Goal: Task Accomplishment & Management: Complete application form

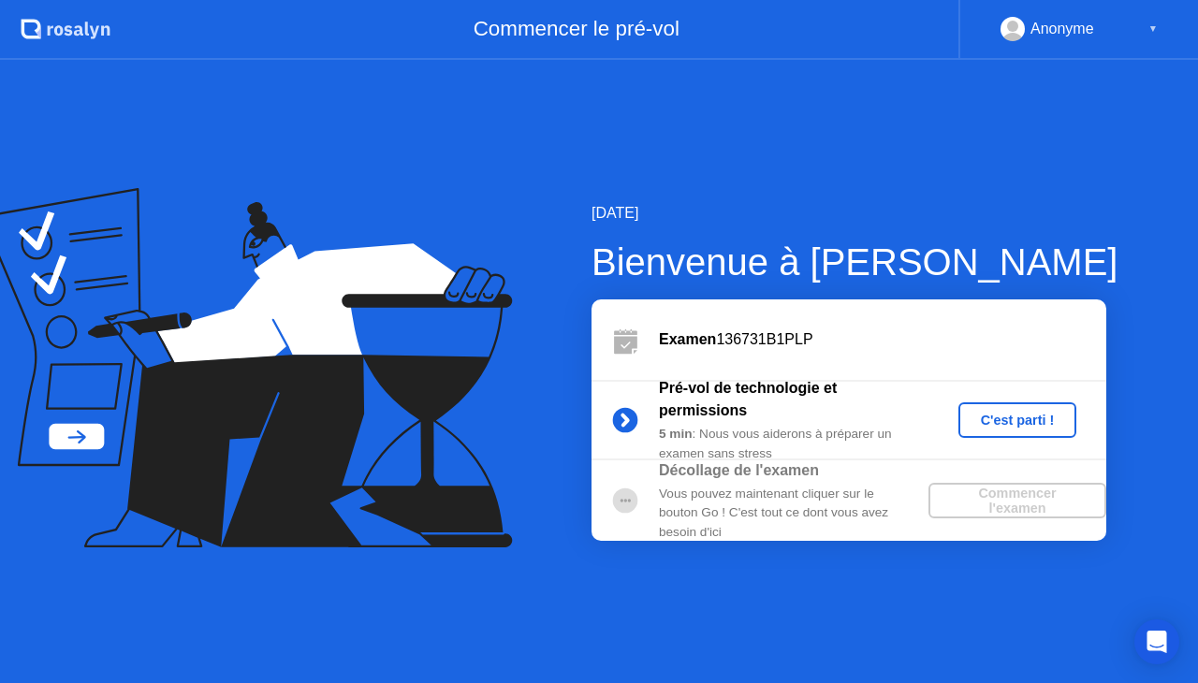
click at [993, 402] on button "C'est parti !" at bounding box center [1017, 420] width 119 height 36
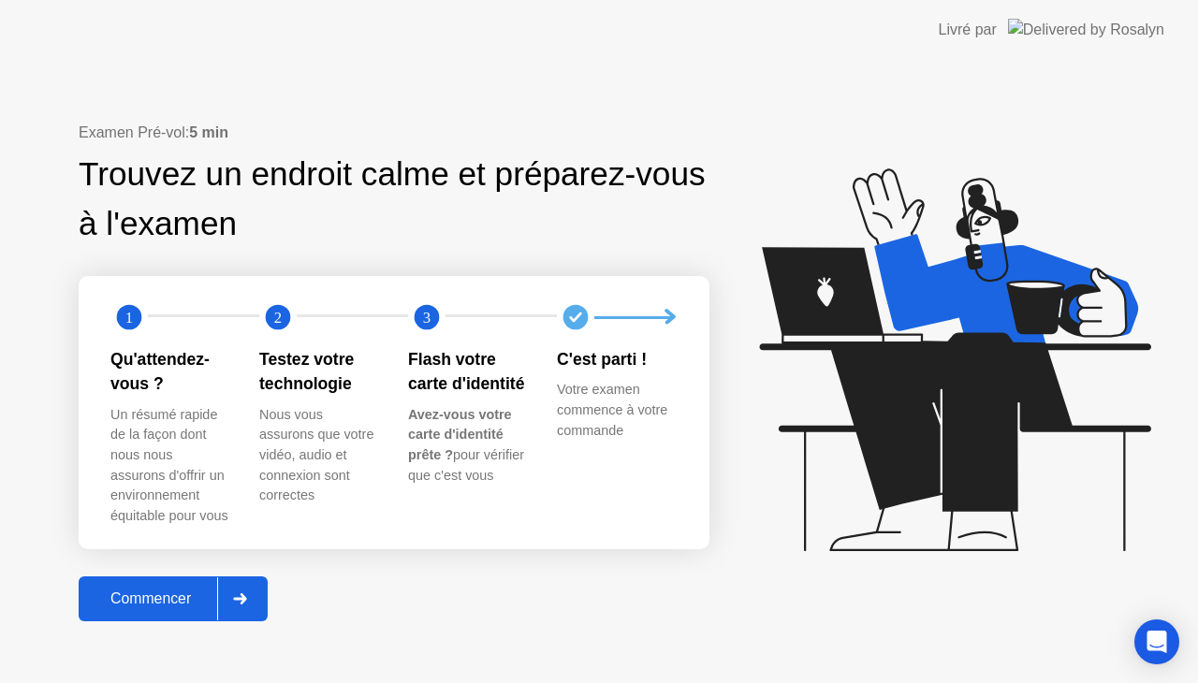
click at [188, 590] on div "Commencer" at bounding box center [150, 598] width 133 height 17
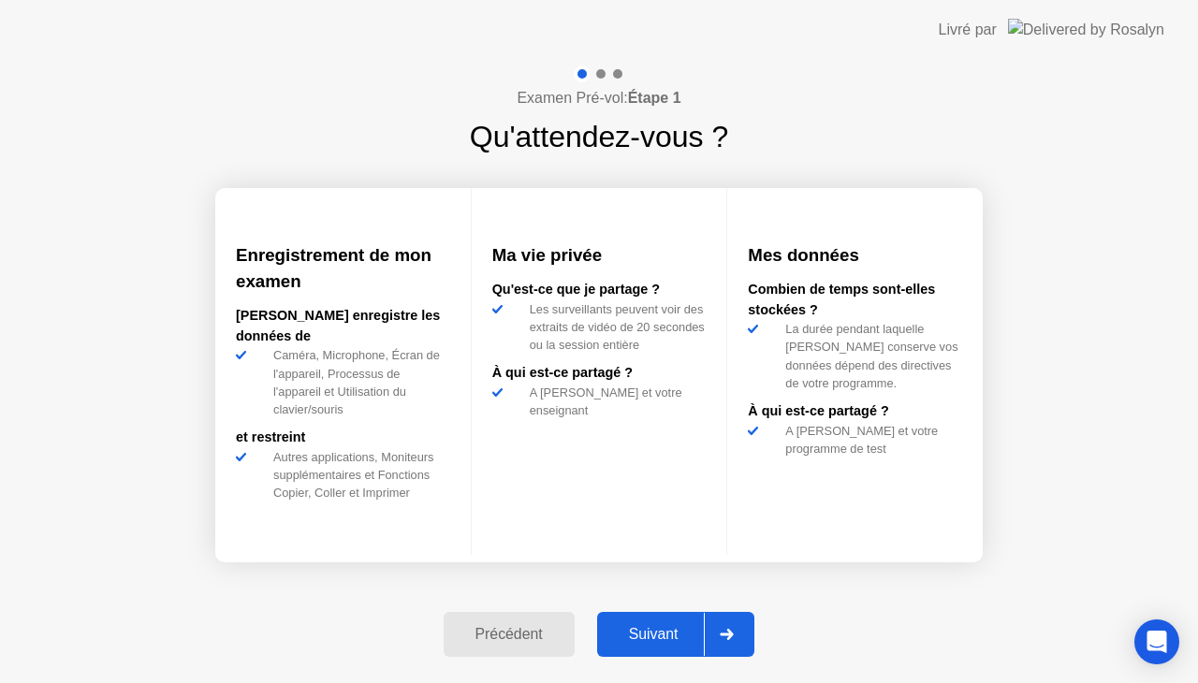
click at [736, 625] on div at bounding box center [726, 634] width 45 height 43
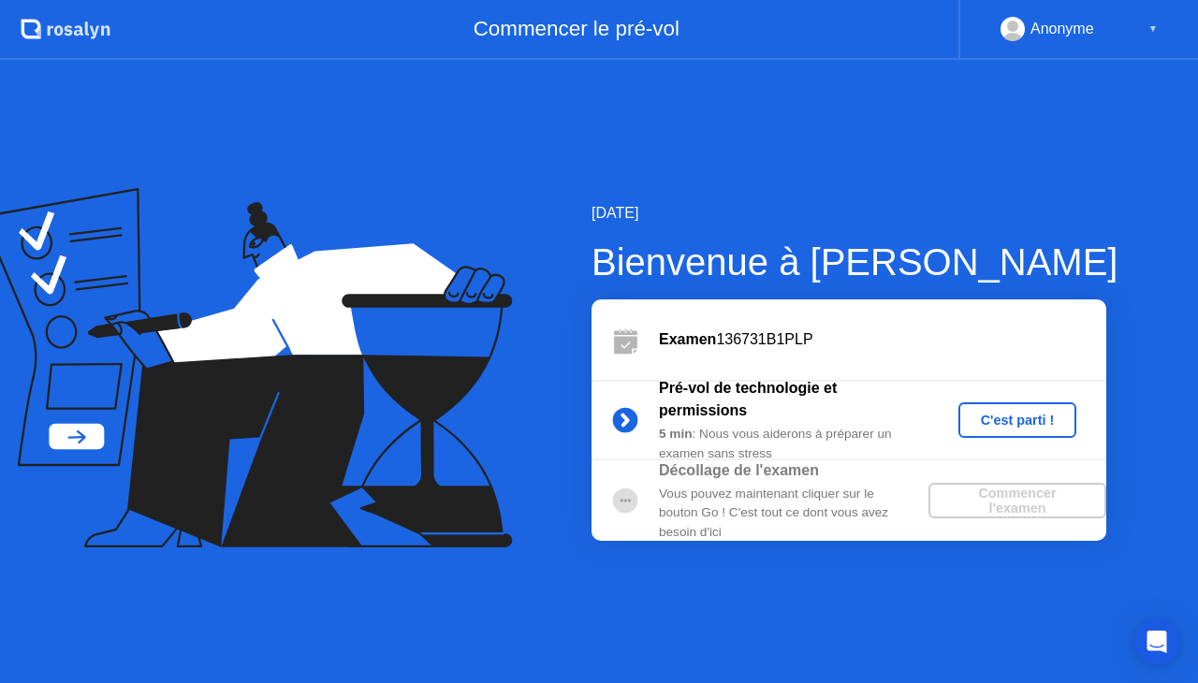
click at [1001, 415] on div "C'est parti !" at bounding box center [1018, 420] width 104 height 15
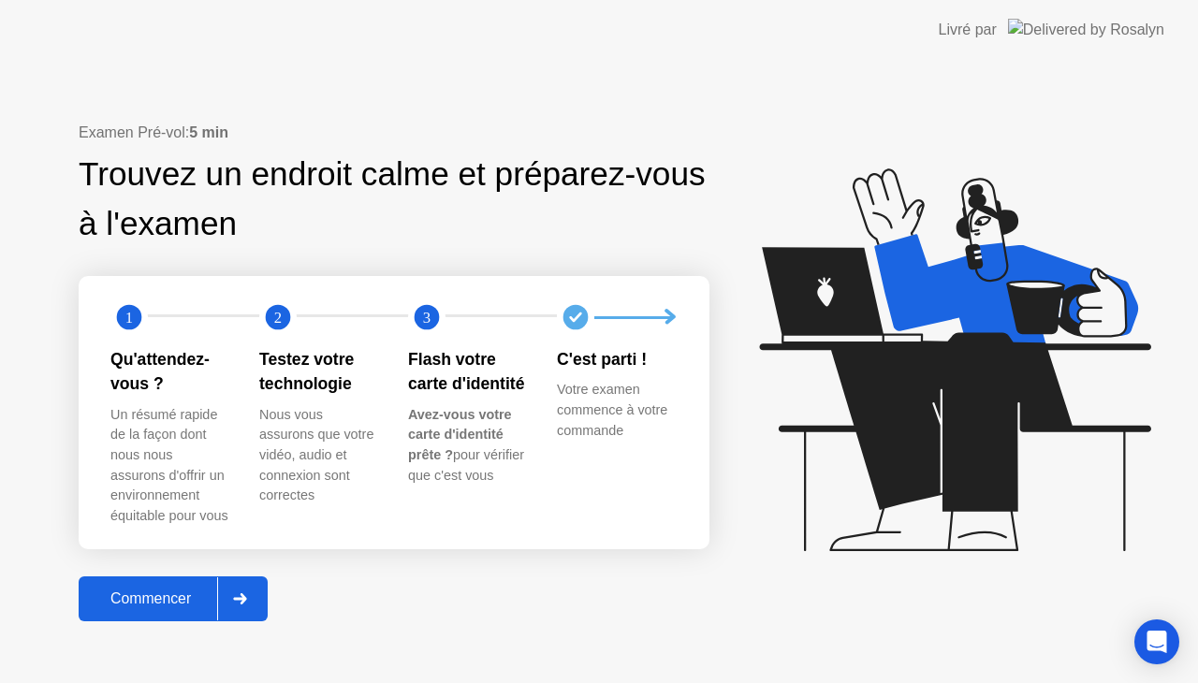
click at [192, 603] on div "Commencer" at bounding box center [150, 598] width 133 height 17
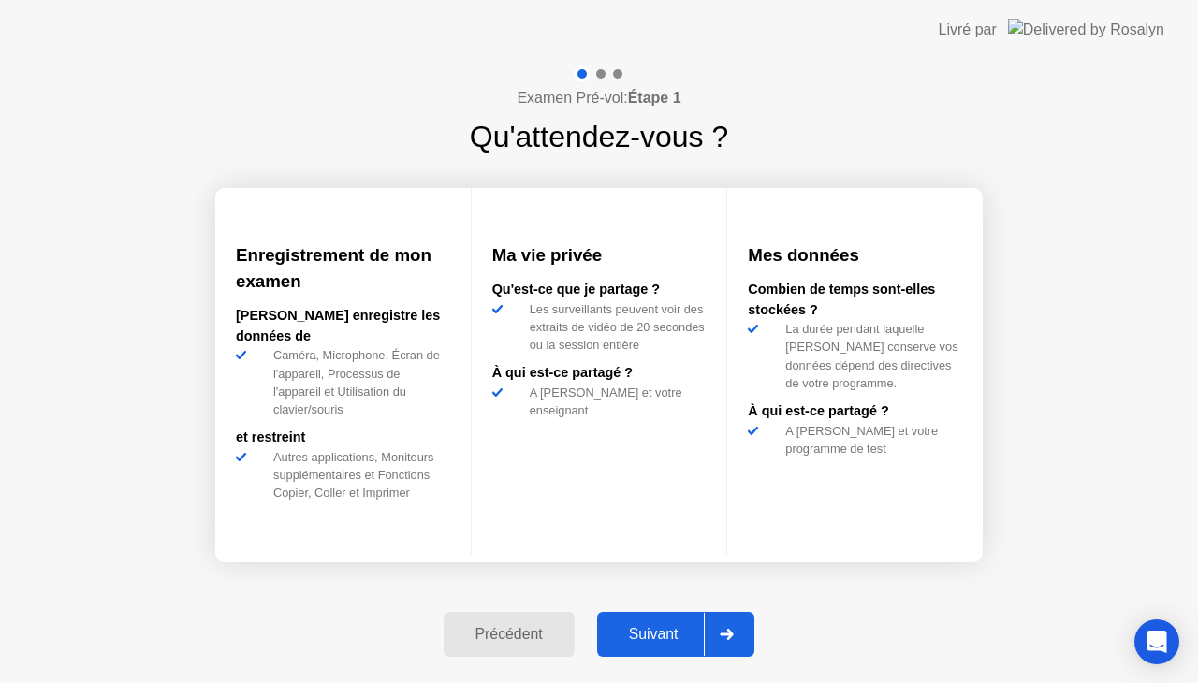
click at [651, 646] on button "Suivant" at bounding box center [676, 634] width 158 height 45
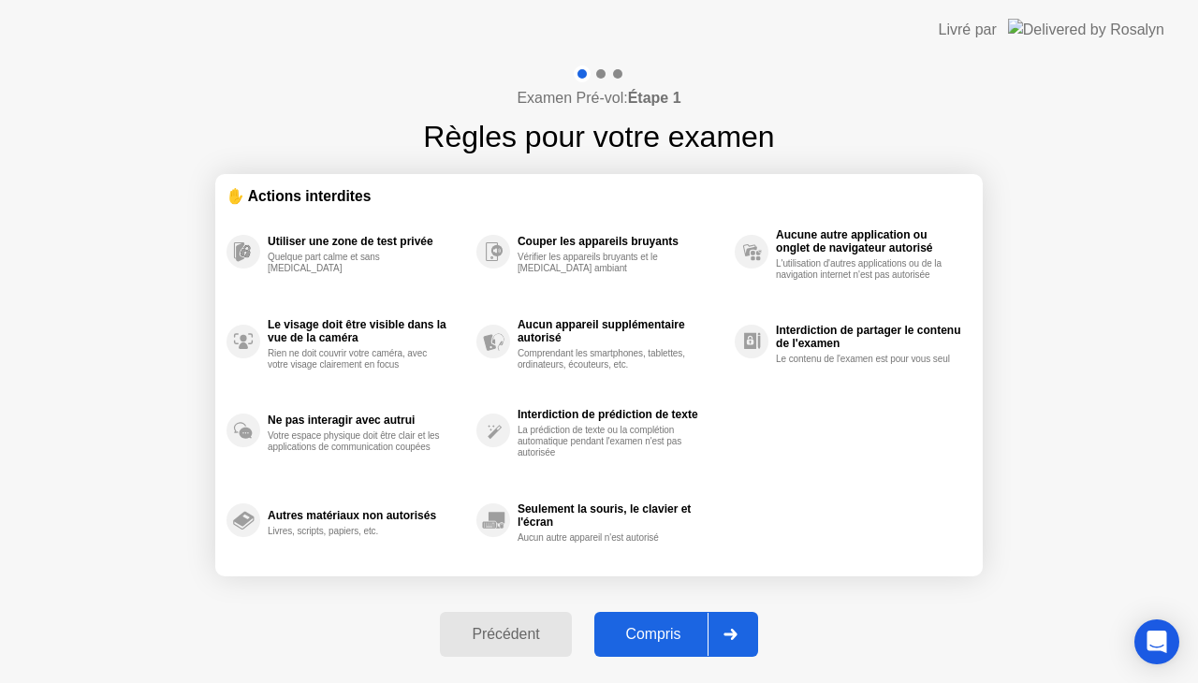
click at [678, 633] on div "Compris" at bounding box center [654, 634] width 108 height 17
select select "**********"
select select "*******"
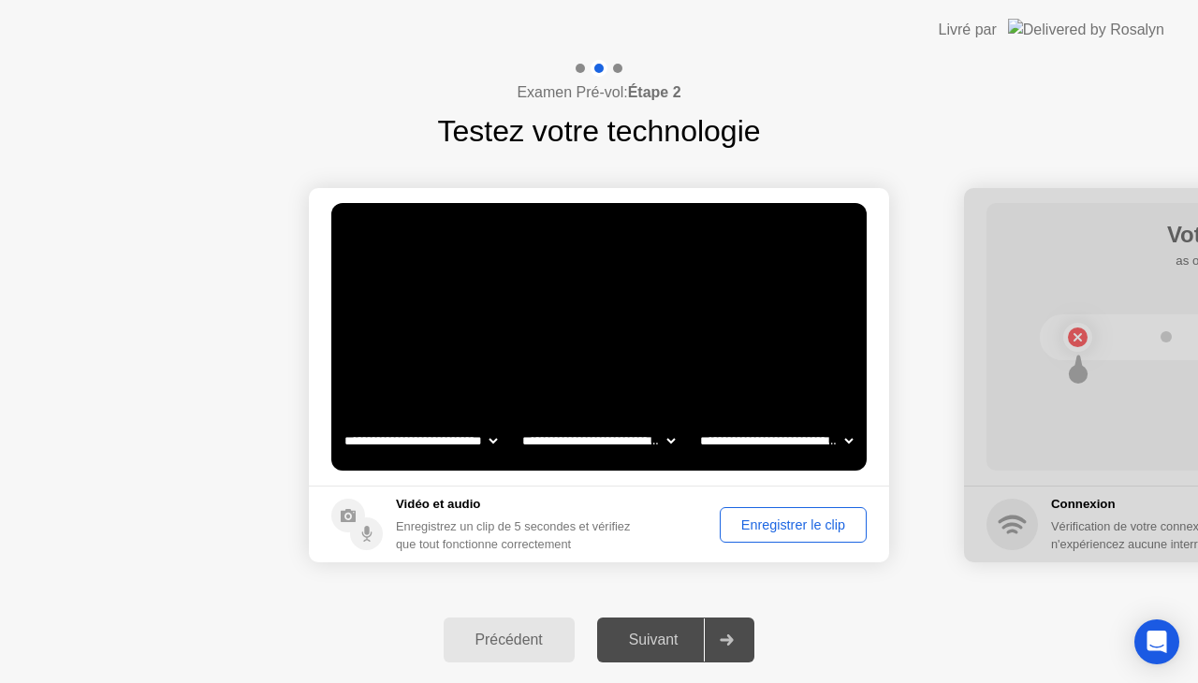
click at [480, 458] on select "**********" at bounding box center [421, 440] width 160 height 37
click at [661, 437] on select "**********" at bounding box center [598, 440] width 160 height 37
click at [737, 520] on div "Enregistrer le clip" at bounding box center [793, 524] width 134 height 15
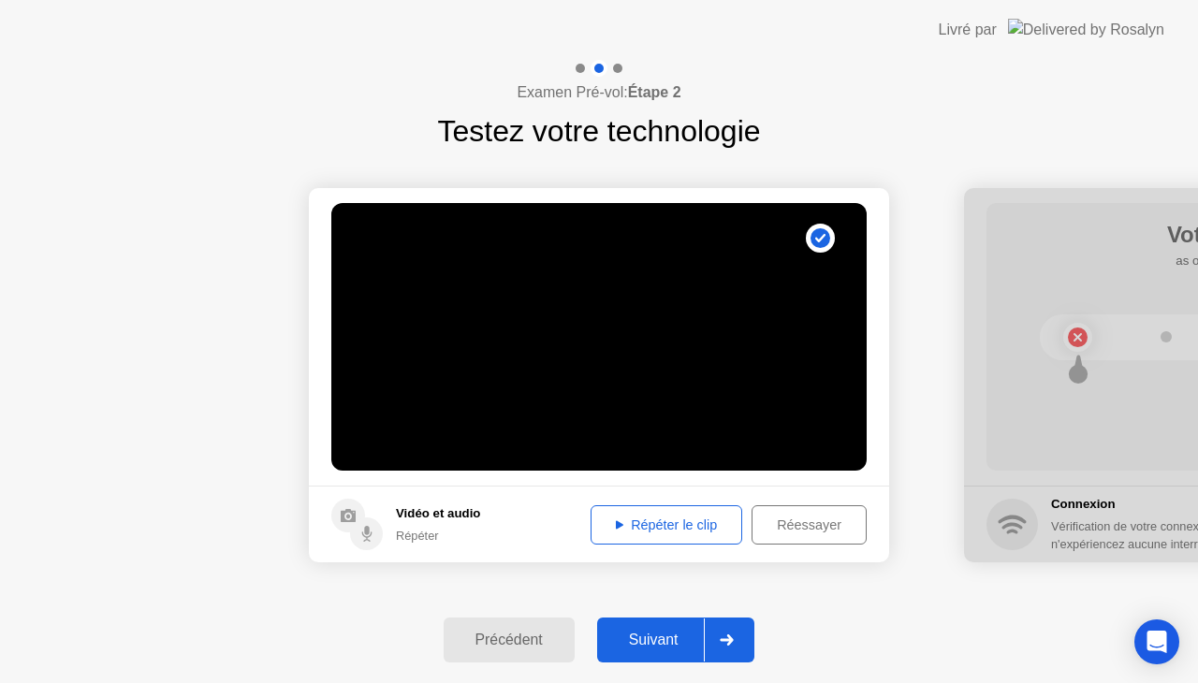
click at [669, 530] on div "Répéter le clip" at bounding box center [666, 524] width 138 height 15
click at [730, 633] on div at bounding box center [726, 640] width 45 height 43
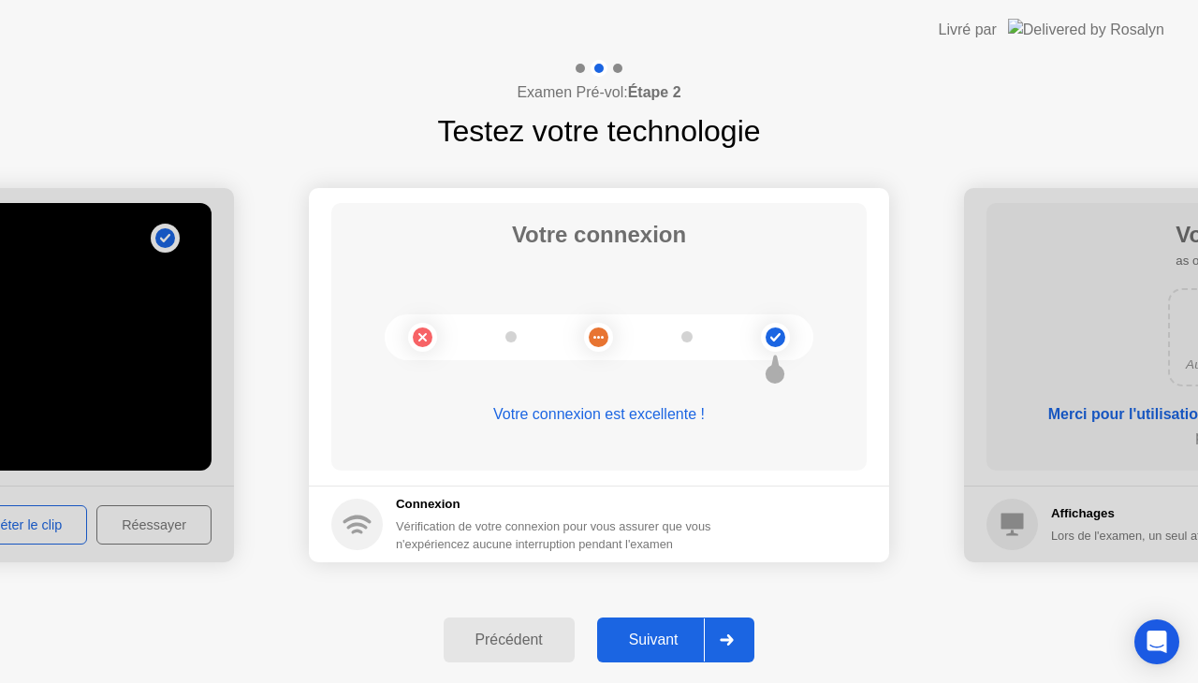
click at [730, 633] on div at bounding box center [726, 640] width 45 height 43
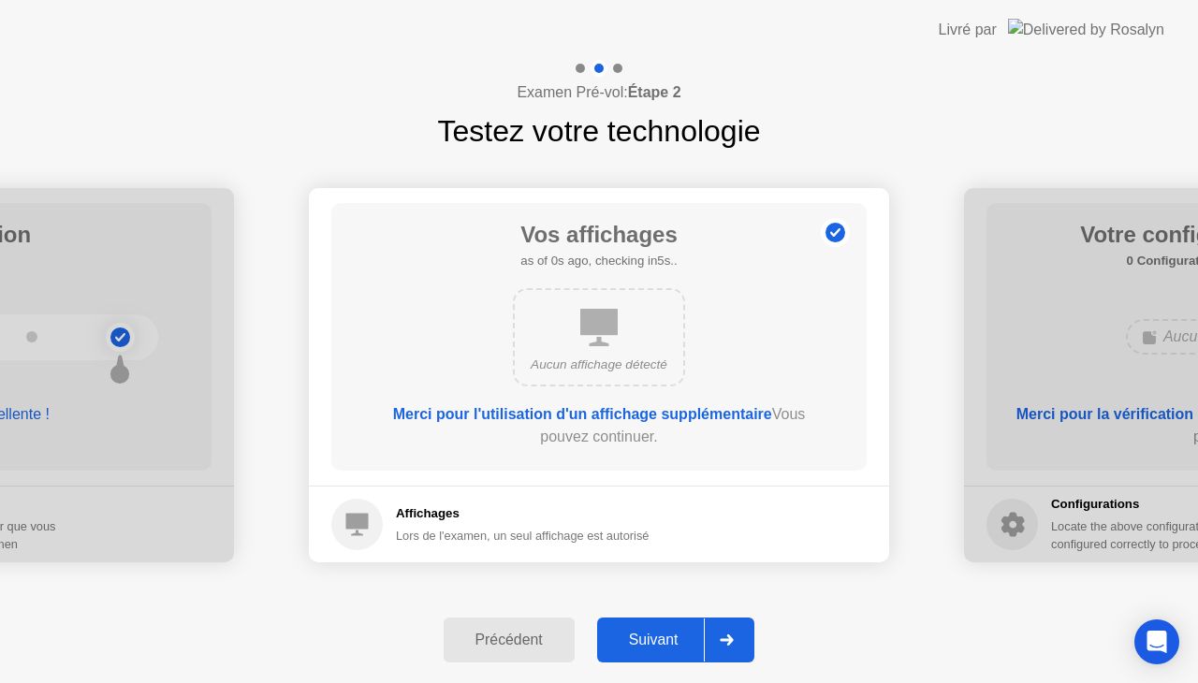
click at [730, 633] on div at bounding box center [726, 640] width 45 height 43
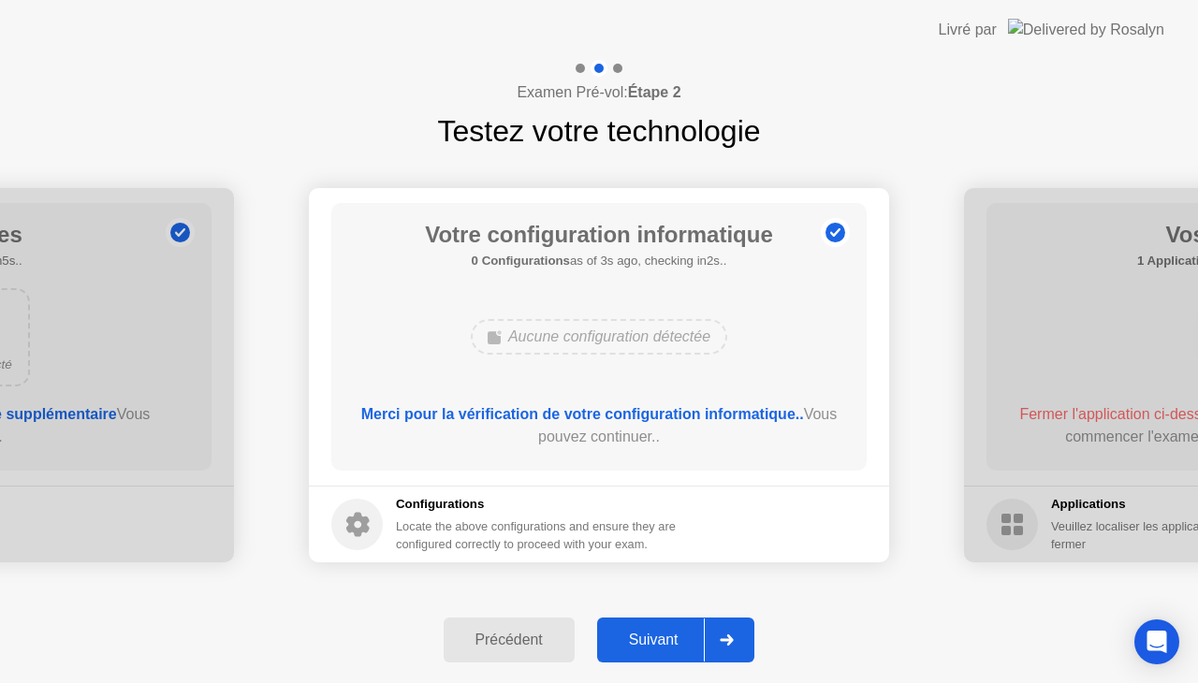
click at [728, 637] on icon at bounding box center [727, 639] width 14 height 11
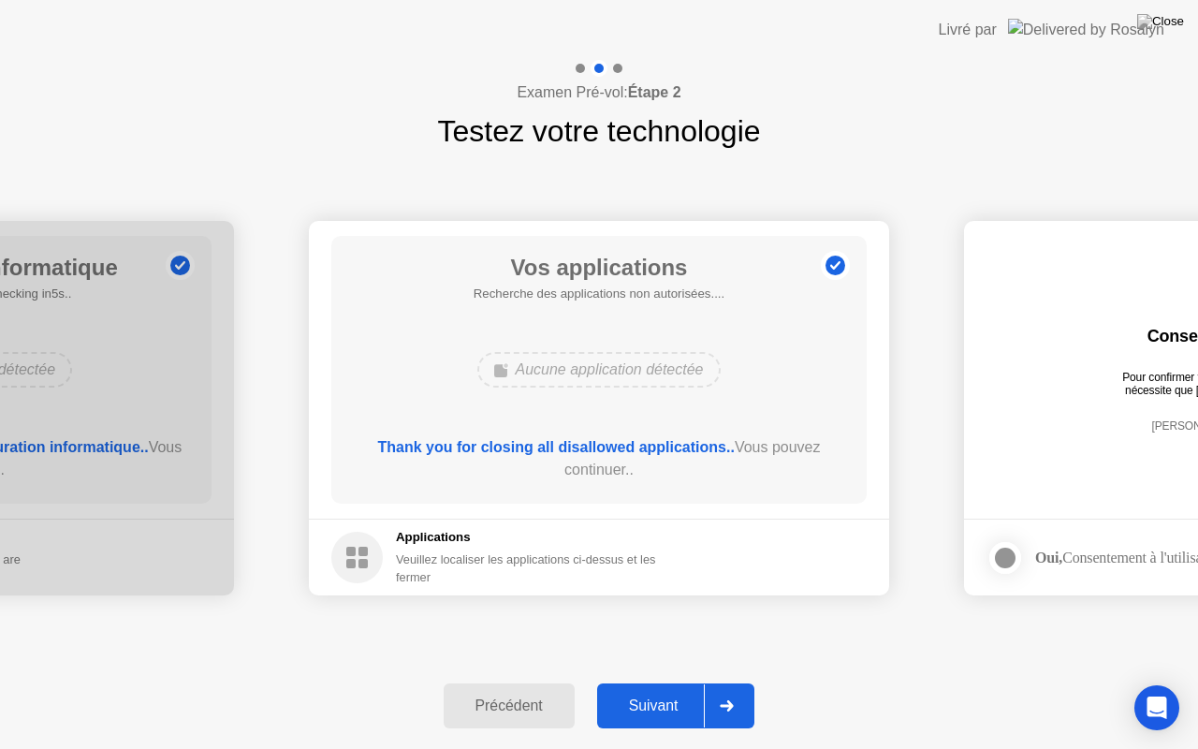
click at [728, 682] on div at bounding box center [726, 705] width 45 height 43
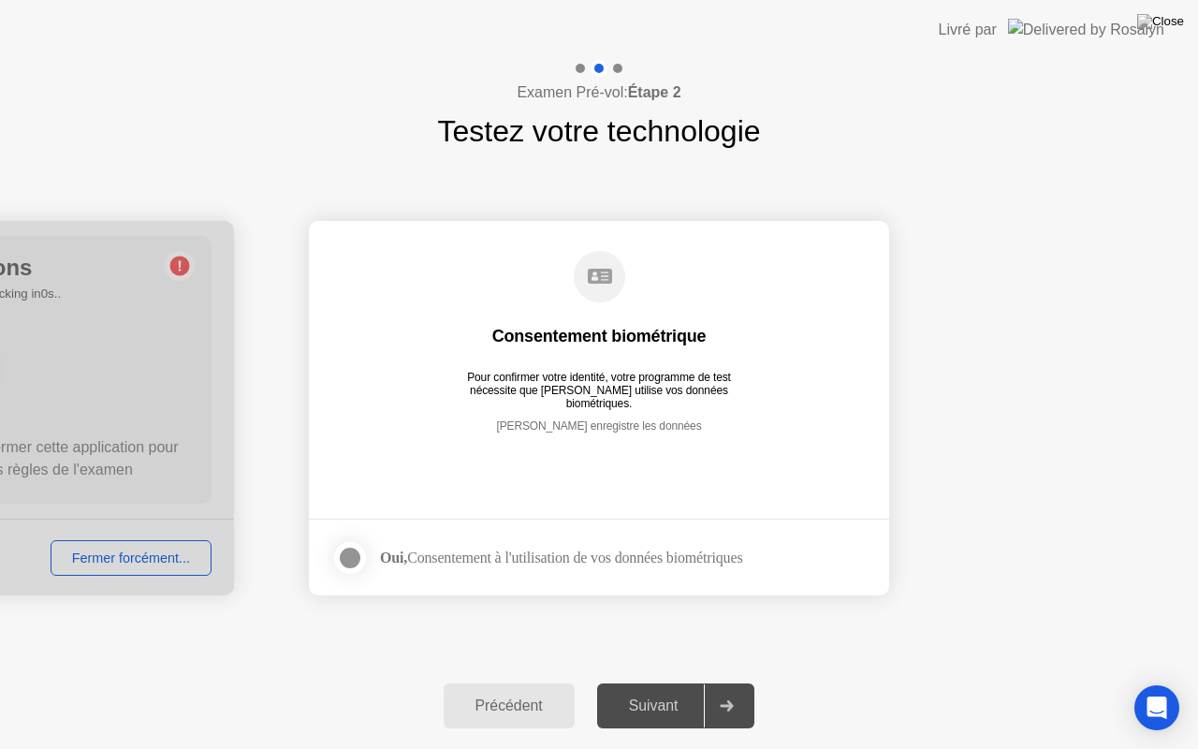
click at [355, 563] on div at bounding box center [350, 557] width 22 height 22
click at [739, 682] on div at bounding box center [726, 705] width 45 height 43
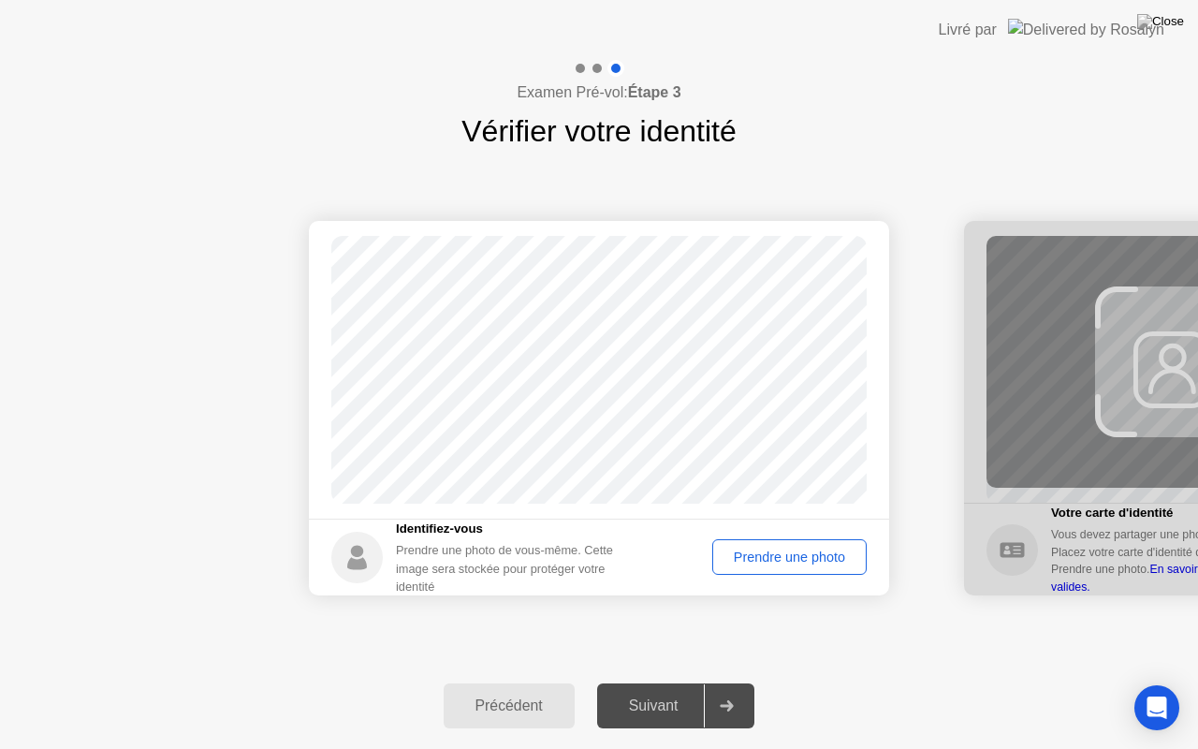
click at [782, 549] on div "Prendre une photo" at bounding box center [789, 556] width 141 height 15
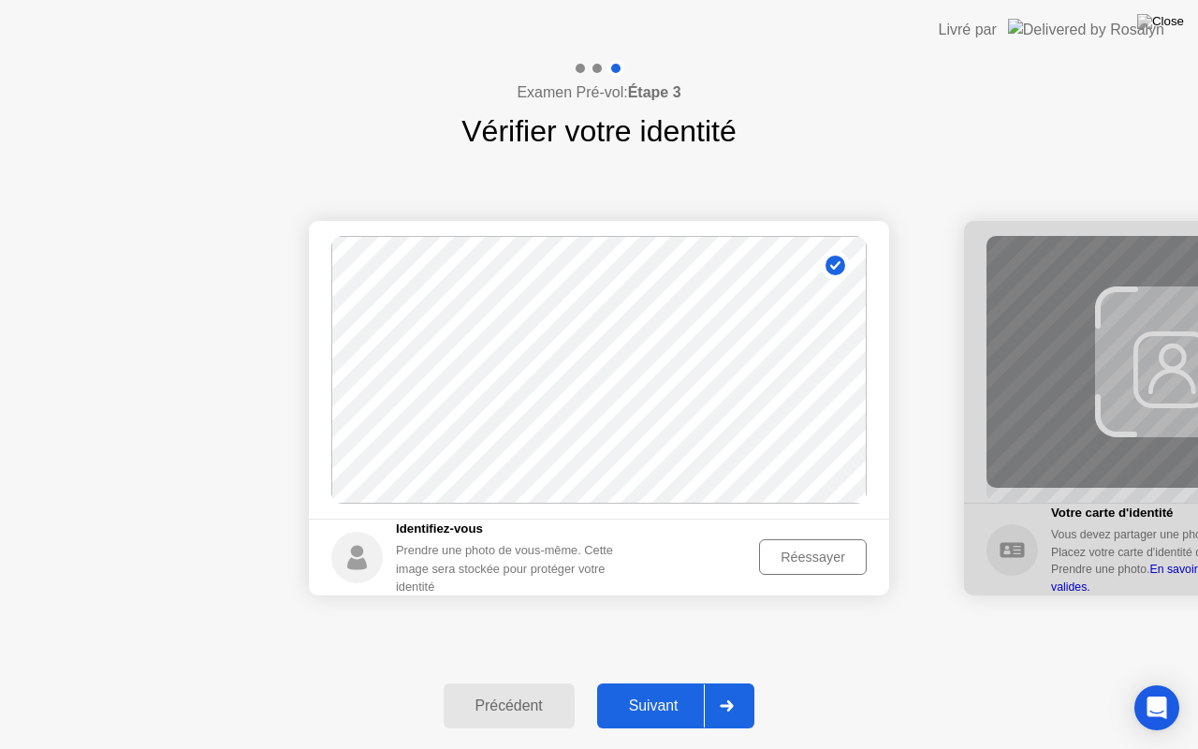
click at [738, 682] on div at bounding box center [726, 705] width 45 height 43
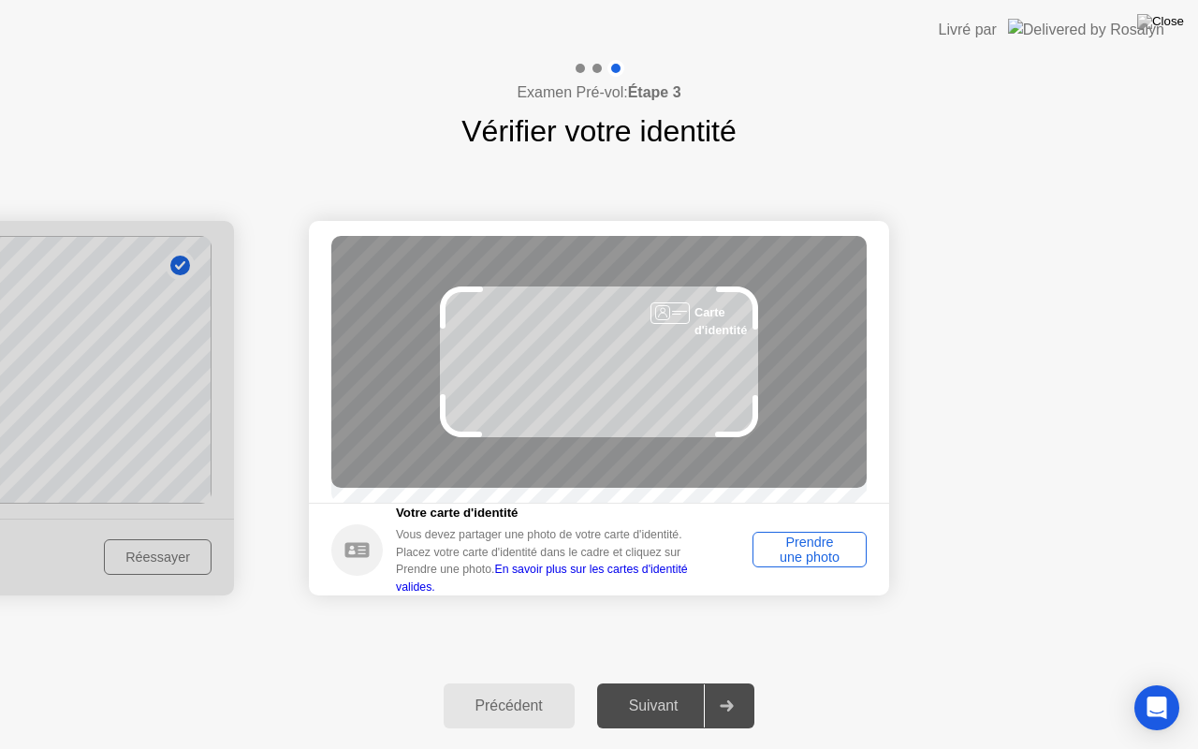
click at [517, 384] on div "Carte d'identité" at bounding box center [598, 362] width 535 height 252
click at [535, 473] on div "Carte d'identité" at bounding box center [598, 362] width 535 height 252
click at [359, 544] on circle at bounding box center [356, 549] width 51 height 51
click at [793, 552] on div "Prendre une photo" at bounding box center [809, 549] width 101 height 30
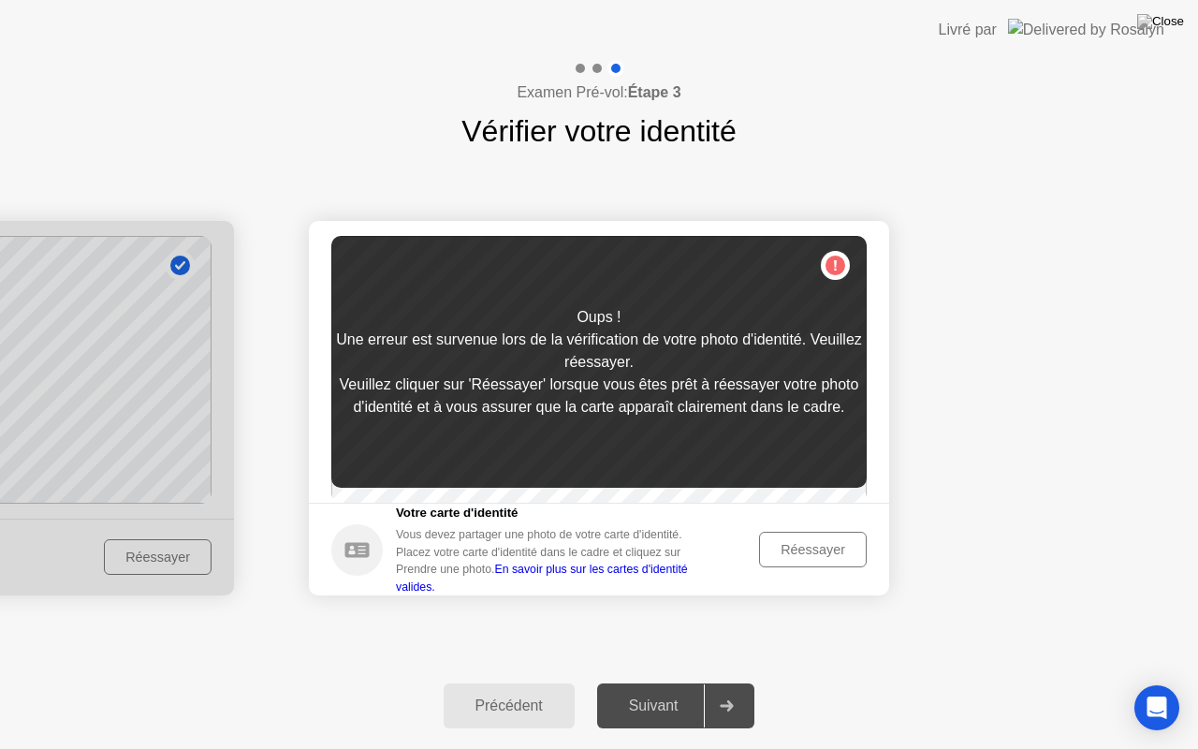
click at [793, 552] on div "Réessayer" at bounding box center [812, 549] width 95 height 15
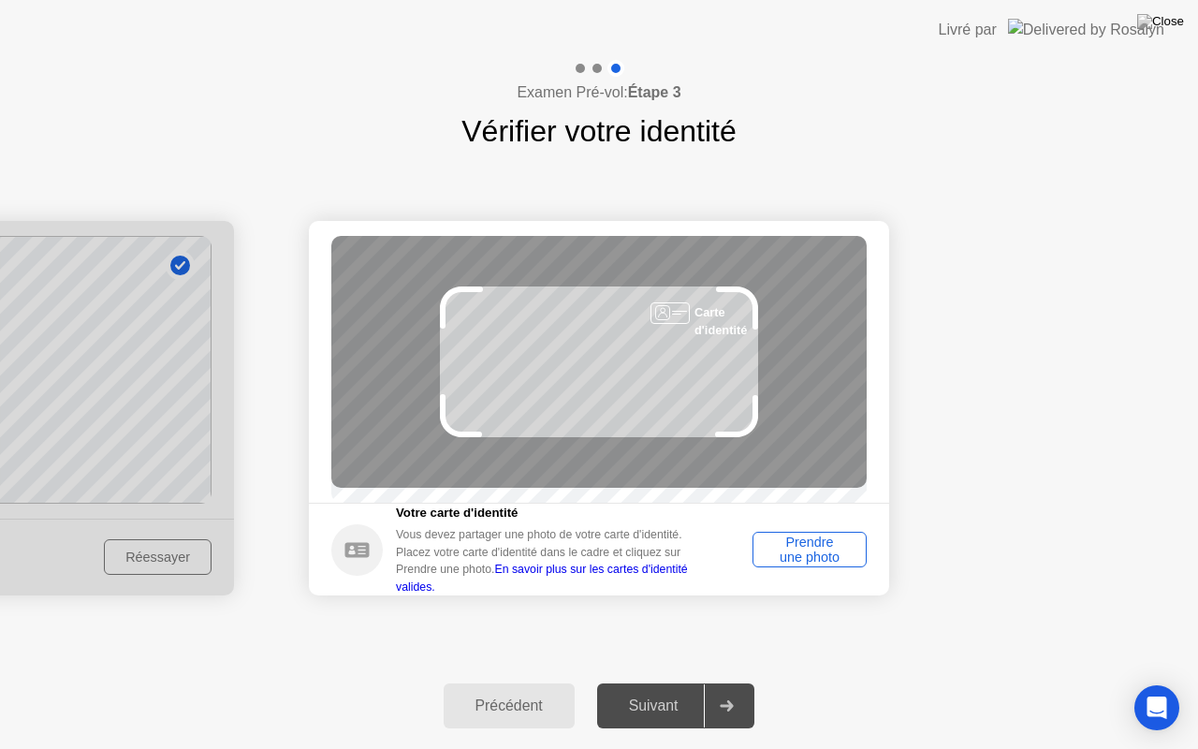
click at [842, 554] on div "Prendre une photo" at bounding box center [809, 549] width 101 height 30
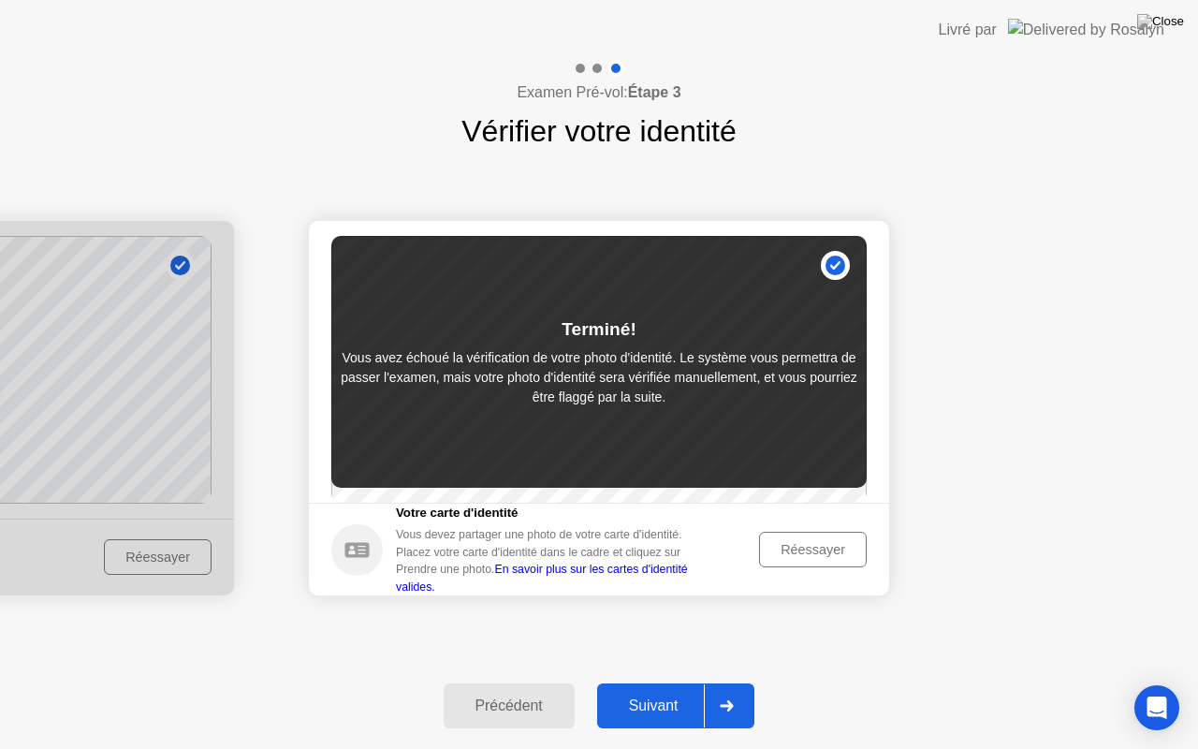
click at [503, 682] on div "Précédent" at bounding box center [509, 705] width 120 height 17
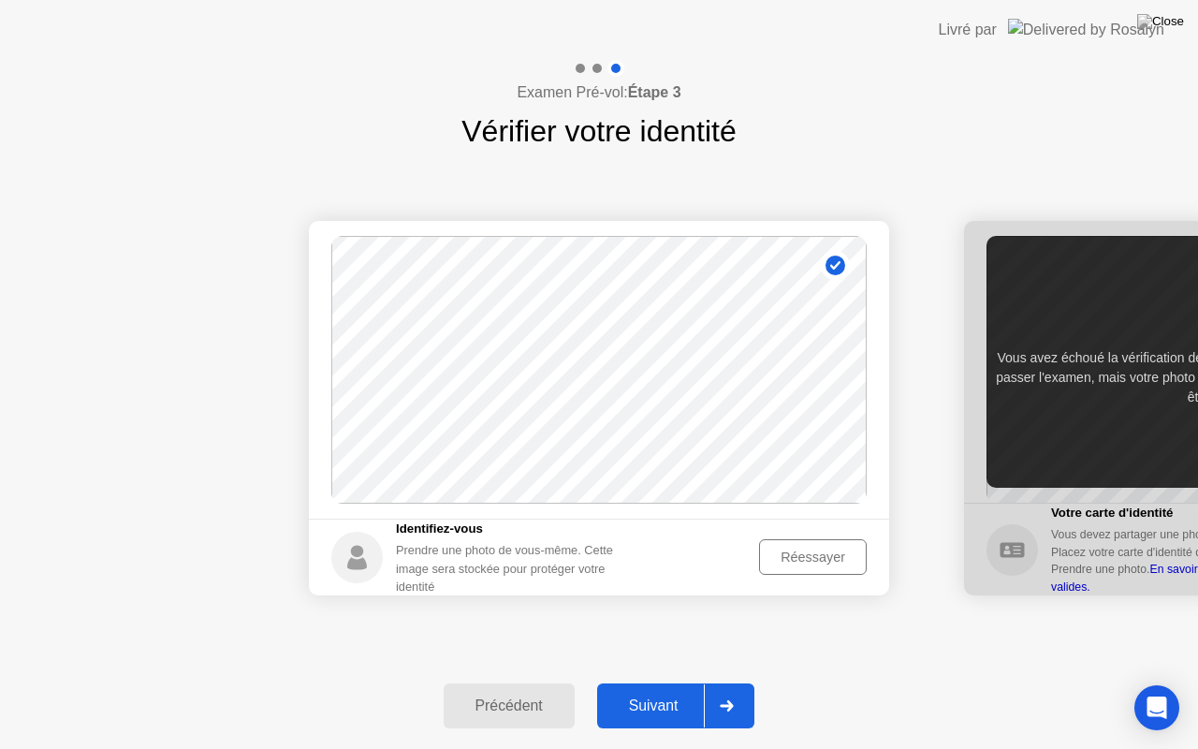
click at [741, 682] on div at bounding box center [726, 705] width 45 height 43
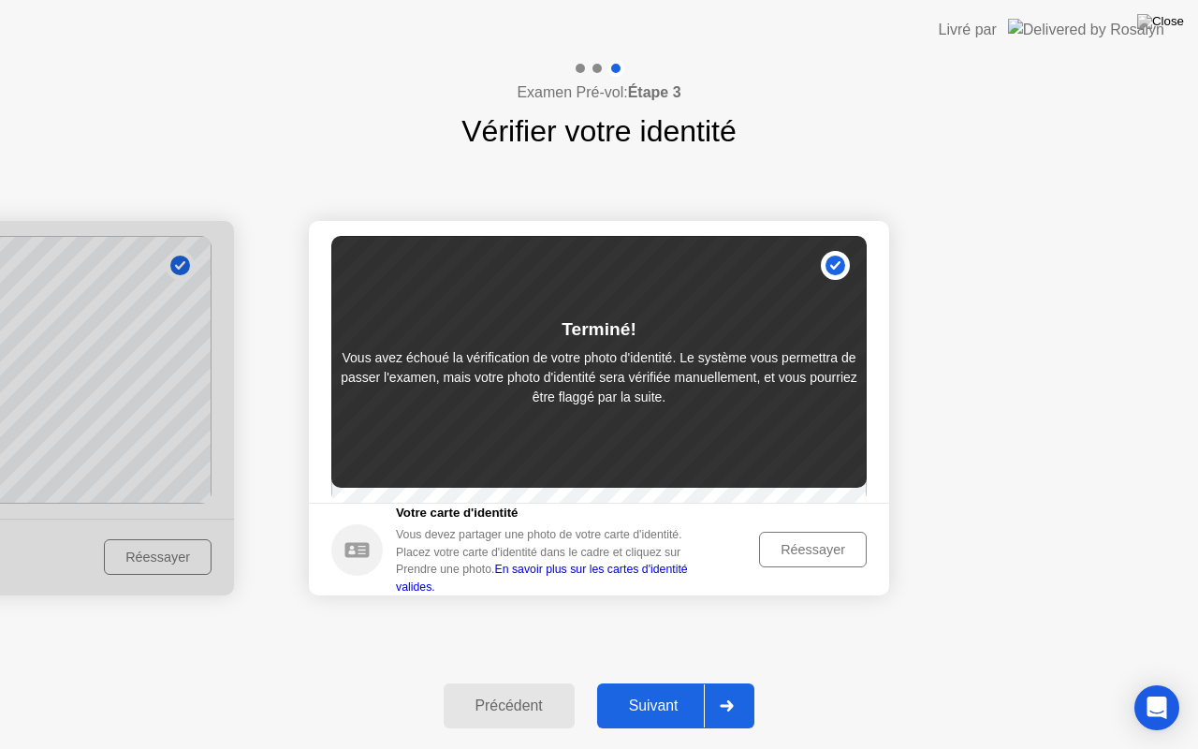
click at [833, 260] on div "Terminé! Vous avez échoué la vérification de votre photo d'identité. Le système…" at bounding box center [598, 362] width 535 height 252
click at [617, 385] on p "Vous avez échoué la vérification de votre photo d'identité. Le système vous per…" at bounding box center [598, 377] width 535 height 59
click at [796, 547] on div "Réessayer" at bounding box center [812, 549] width 95 height 15
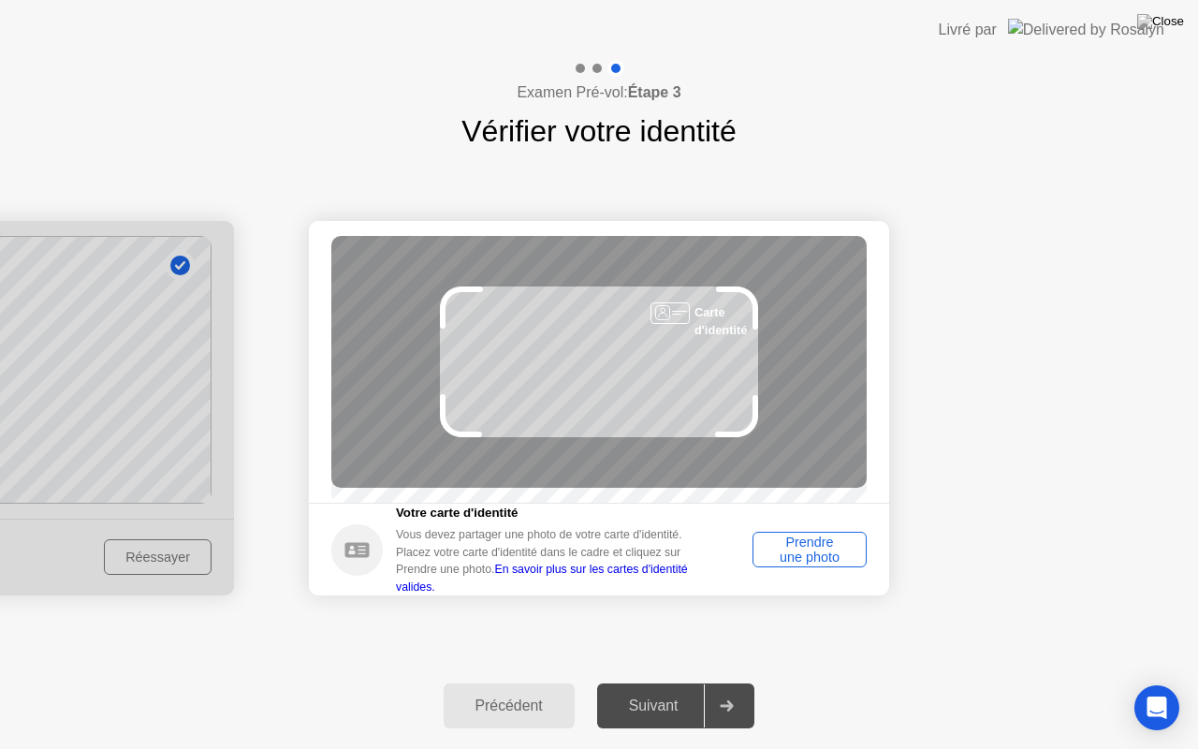
click at [818, 558] on div "Prendre une photo" at bounding box center [809, 549] width 101 height 30
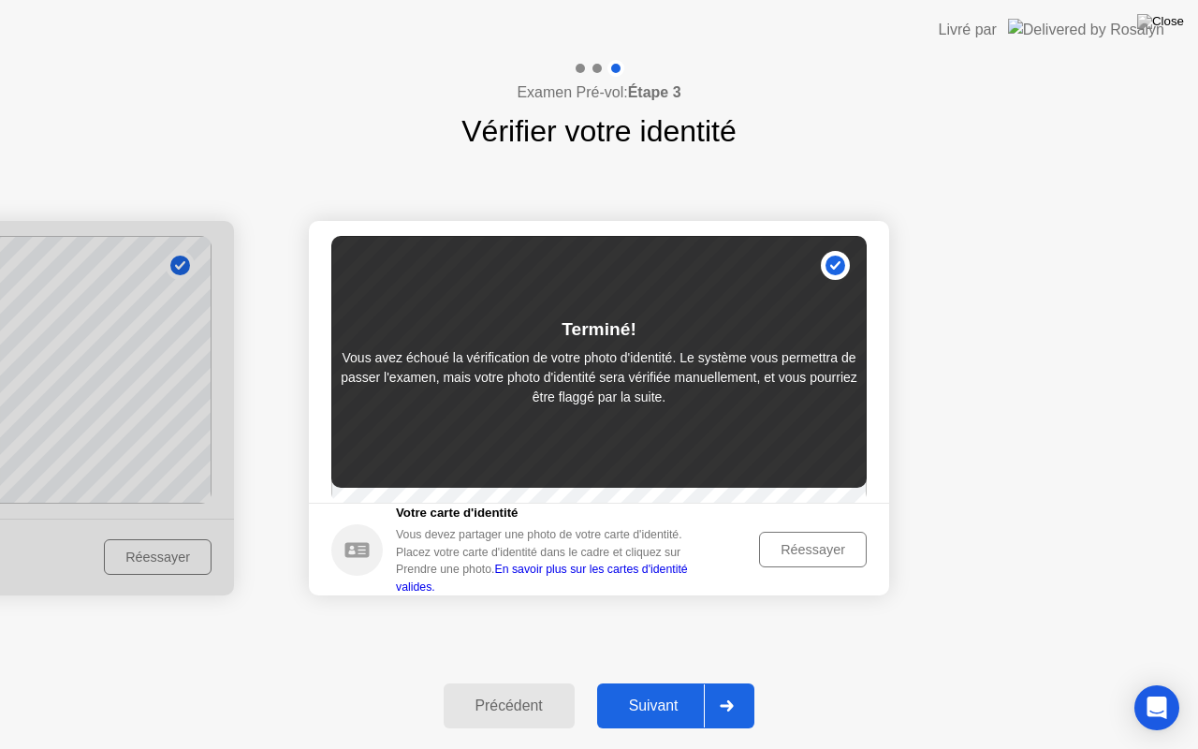
click at [818, 557] on div "Réessayer" at bounding box center [812, 549] width 95 height 15
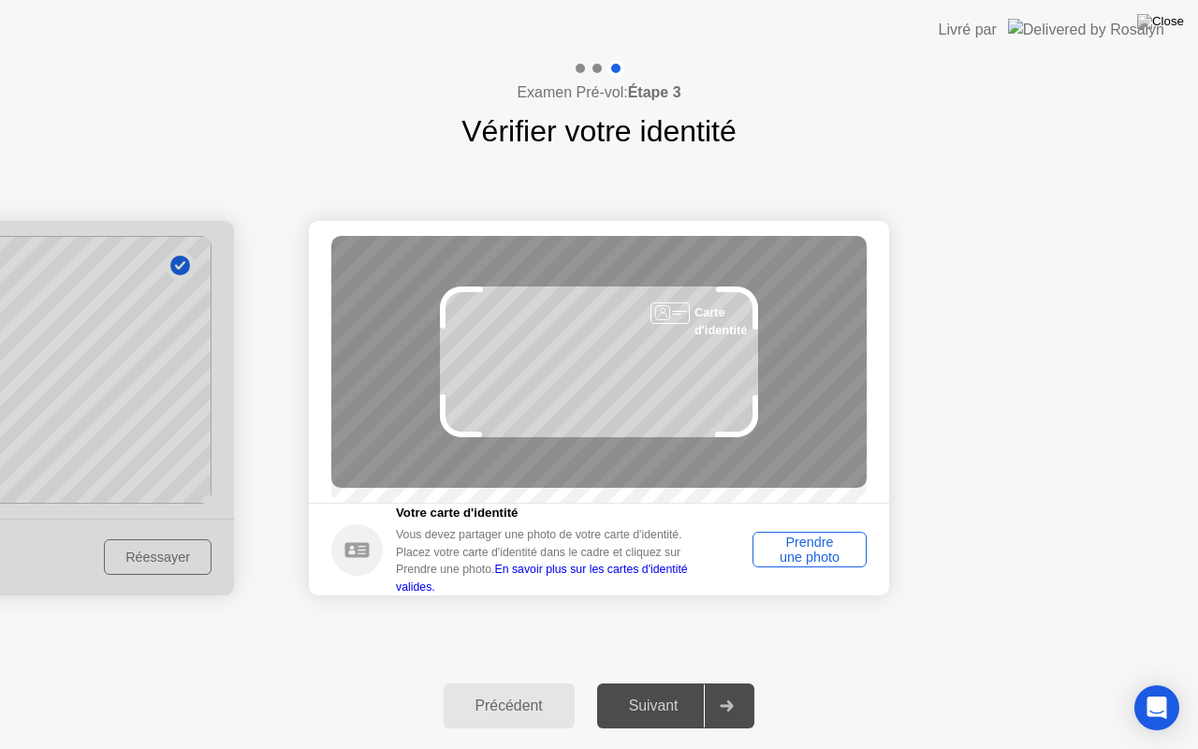
click at [1048, 0] on div "Livré par" at bounding box center [1052, 30] width 226 height 60
click at [940, 0] on header "Livré par" at bounding box center [599, 30] width 1198 height 60
click at [838, 561] on div "Prendre une photo" at bounding box center [809, 549] width 101 height 30
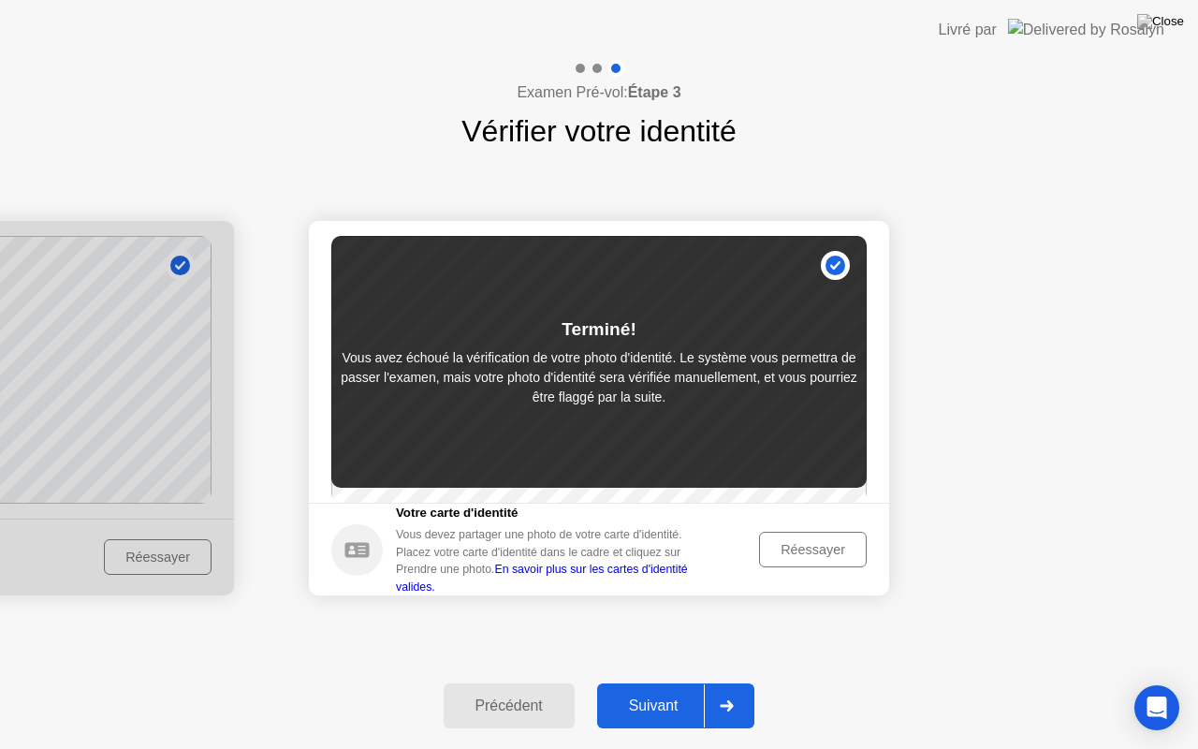
click at [827, 557] on div "Réessayer" at bounding box center [812, 549] width 95 height 15
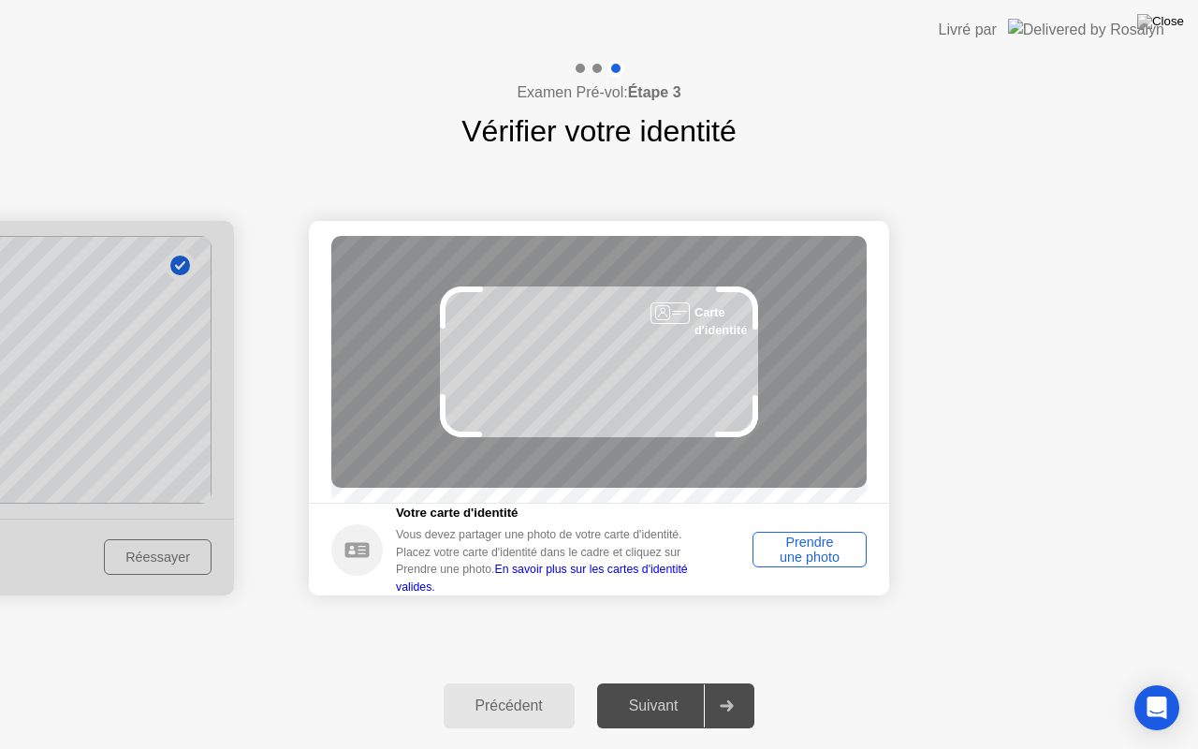
click at [794, 546] on div "Prendre une photo" at bounding box center [809, 549] width 101 height 30
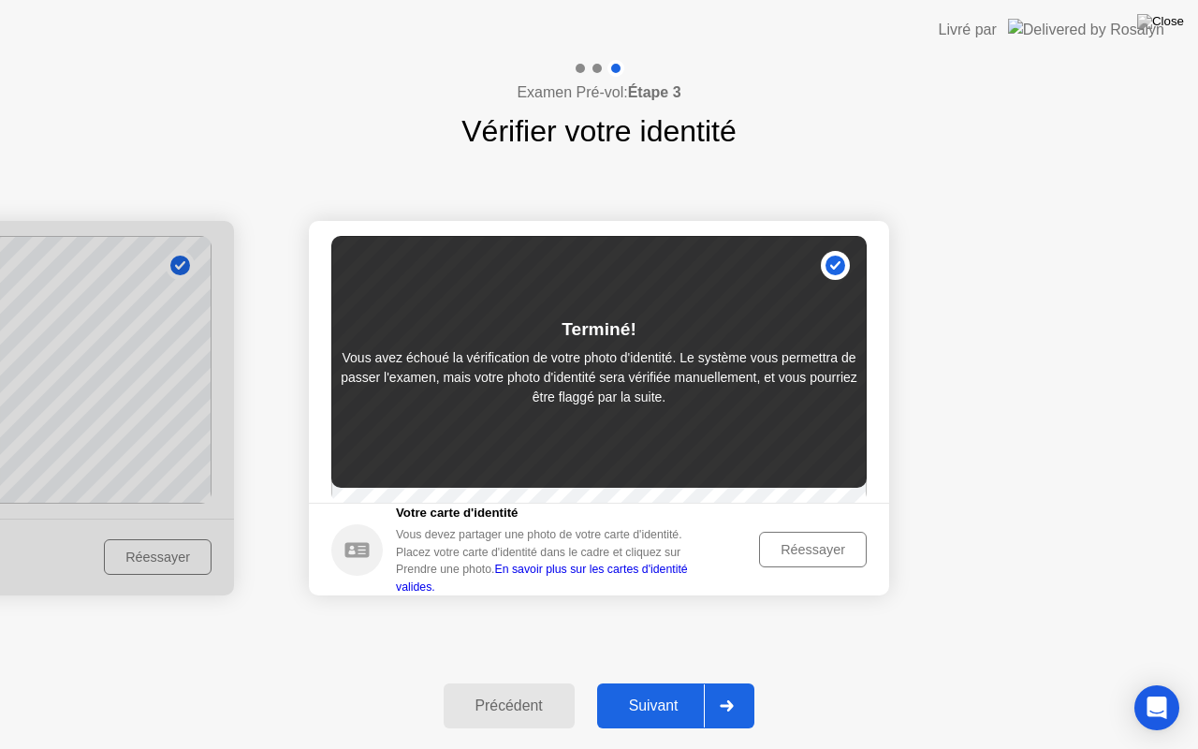
click at [721, 682] on div at bounding box center [726, 705] width 45 height 43
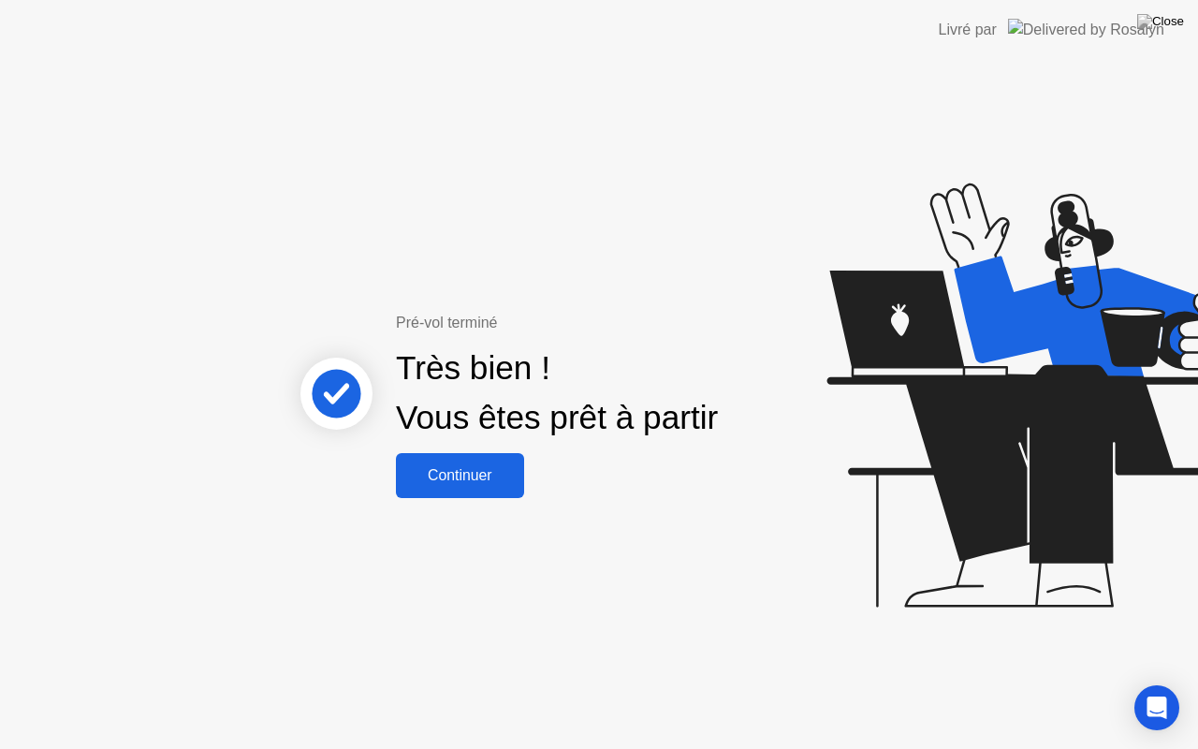
click at [488, 468] on div "Continuer" at bounding box center [459, 475] width 117 height 17
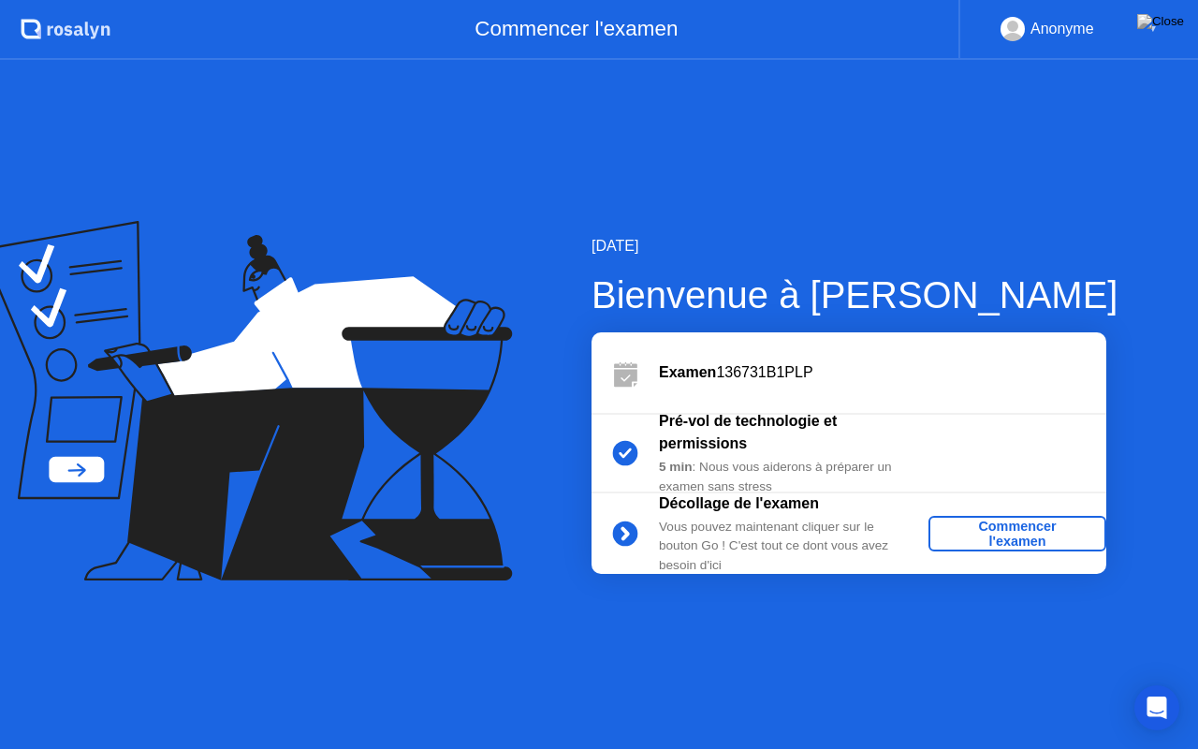
click at [0, 7] on div ".st0{fill:#f0f8ff;} .st1{fill:#d4e3ff;} .st2{fill:#b4c2ff;} background" at bounding box center [55, 30] width 110 height 60
click at [0, 266] on icon at bounding box center [246, 401] width 531 height 360
click at [863, 458] on div "5 min : Nous vous aiderons à préparer un examen sans stress" at bounding box center [793, 477] width 269 height 38
click at [628, 444] on circle at bounding box center [625, 453] width 25 height 25
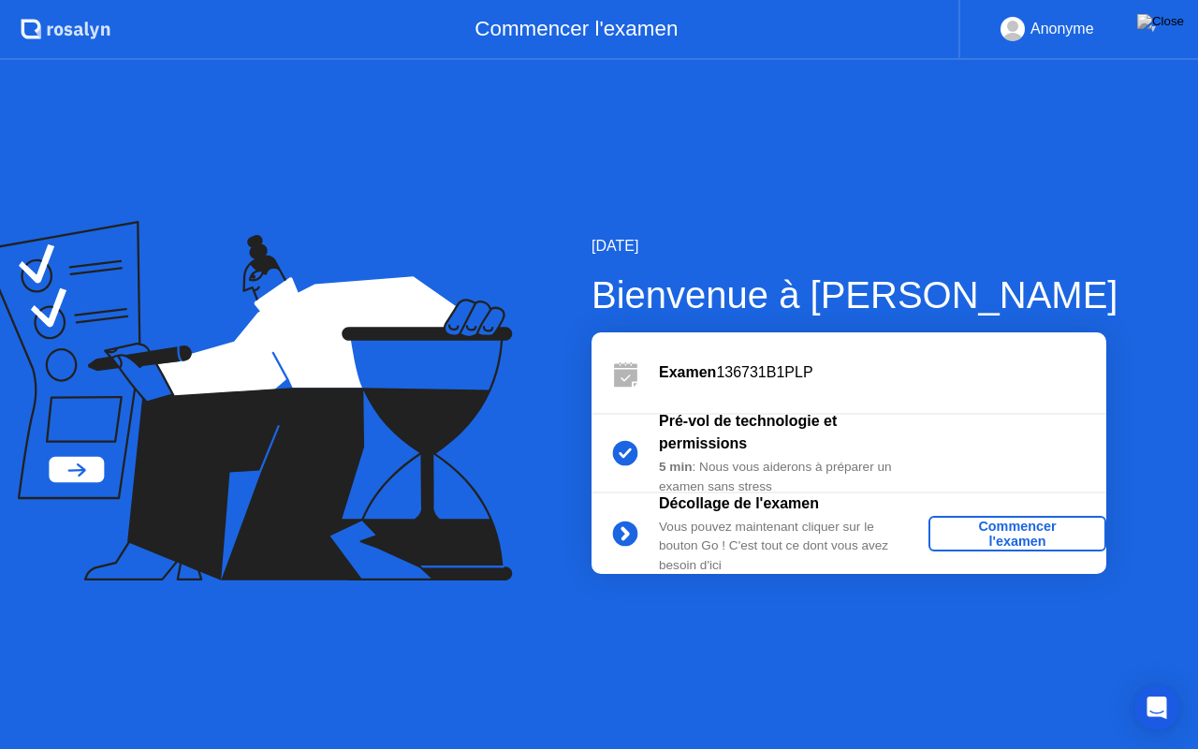
click at [622, 444] on circle at bounding box center [625, 453] width 25 height 25
drag, startPoint x: 622, startPoint y: 444, endPoint x: 625, endPoint y: 531, distance: 88.0
click at [625, 531] on div "Examen 136731B1PLP Pré-vol de technologie et permissions 5 min : Nous vous aide…" at bounding box center [848, 452] width 515 height 241
click at [625, 531] on icon at bounding box center [624, 534] width 5 height 10
click at [970, 527] on div "Commencer l'examen" at bounding box center [1017, 533] width 163 height 30
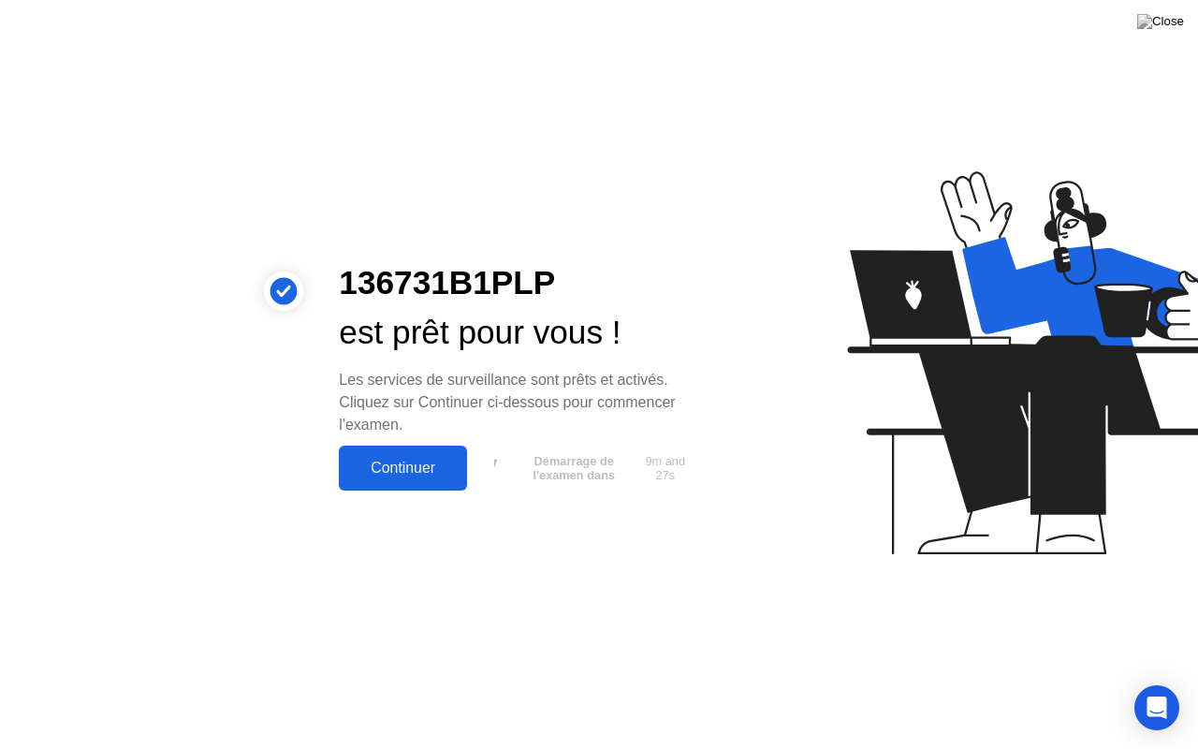
click at [873, 682] on div "136731B1PLP est prêt pour vous ! Les services de surveillance sont prêts et act…" at bounding box center [599, 374] width 1198 height 749
click at [933, 682] on div "136731B1PLP est prêt pour vous ! Les services de surveillance sont prêts et act…" at bounding box center [599, 374] width 1198 height 749
click at [433, 462] on div "Continuer" at bounding box center [402, 467] width 117 height 17
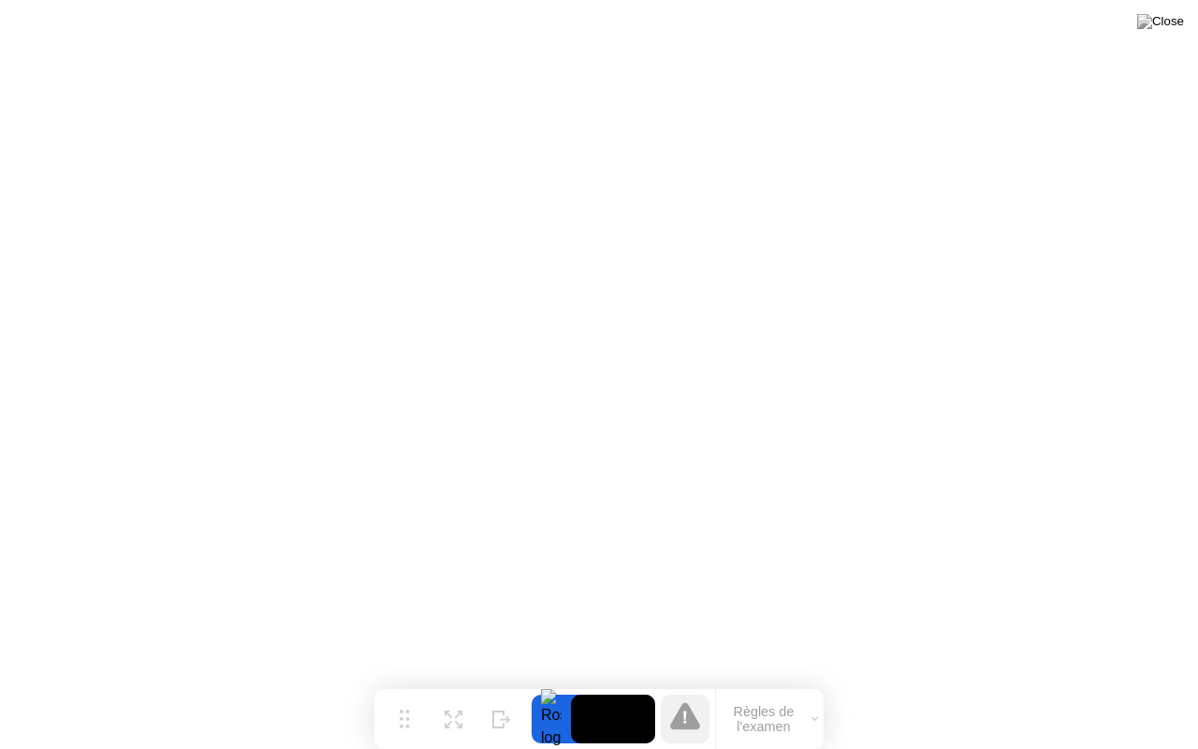
click at [752, 682] on button "Règles de l'examen" at bounding box center [770, 719] width 108 height 32
